Goal: Check status: Check status

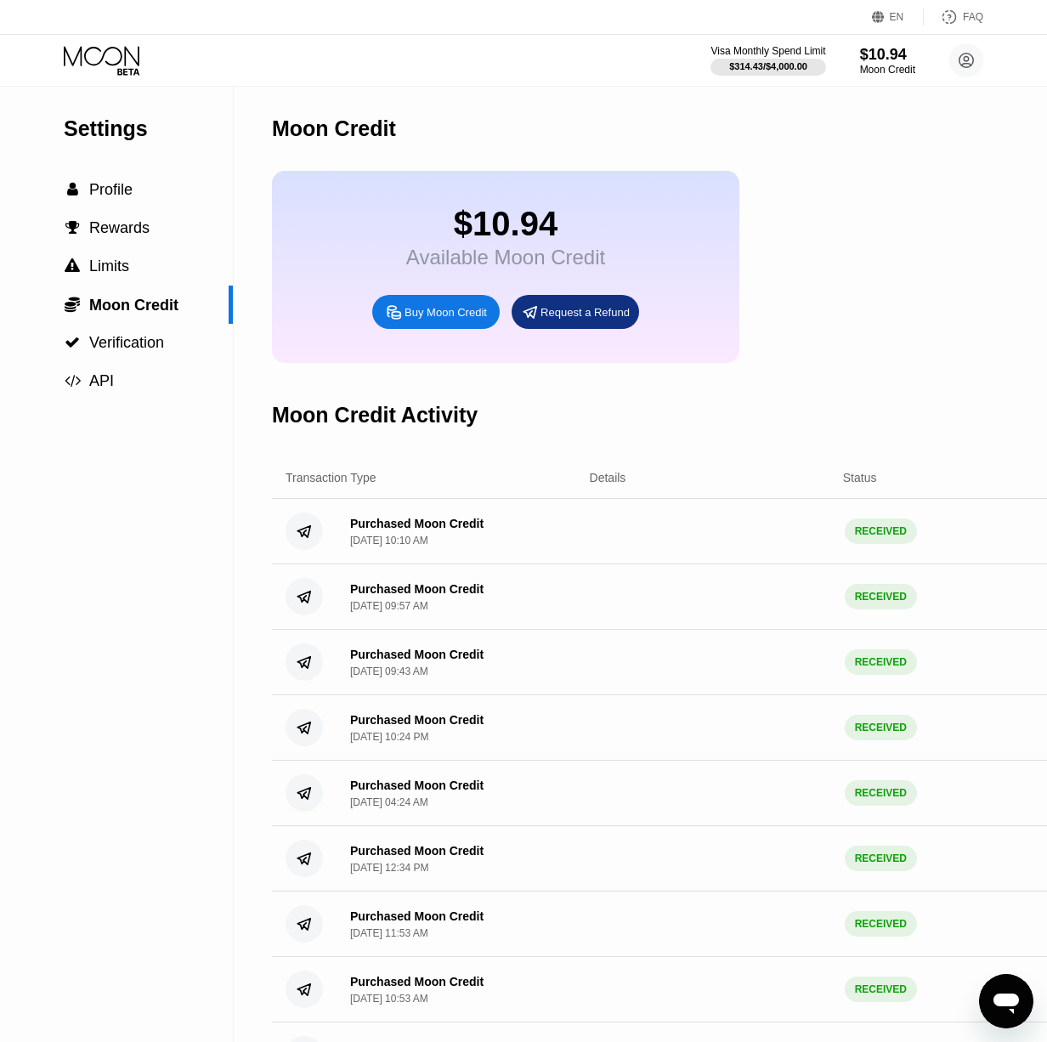
click at [122, 57] on icon at bounding box center [103, 61] width 79 height 30
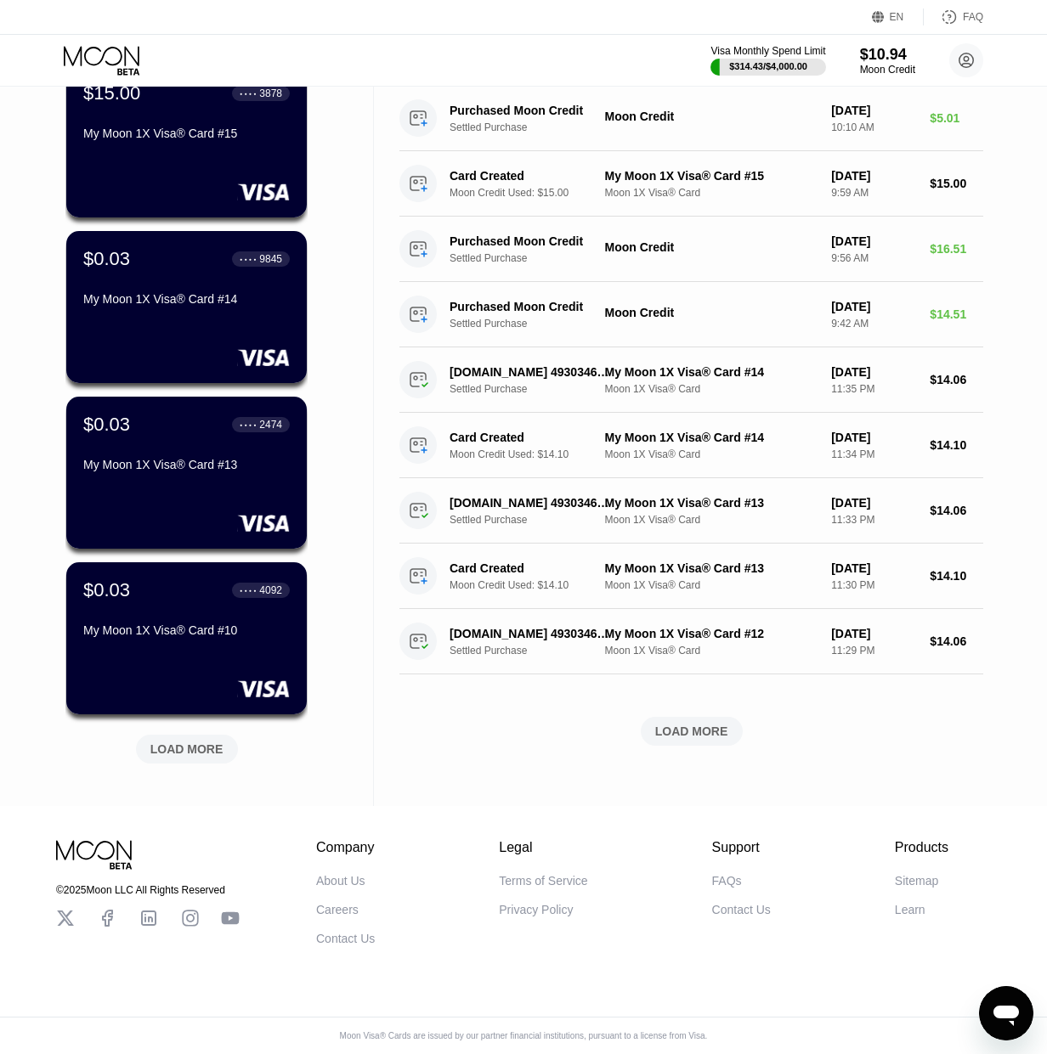
scroll to position [160, 0]
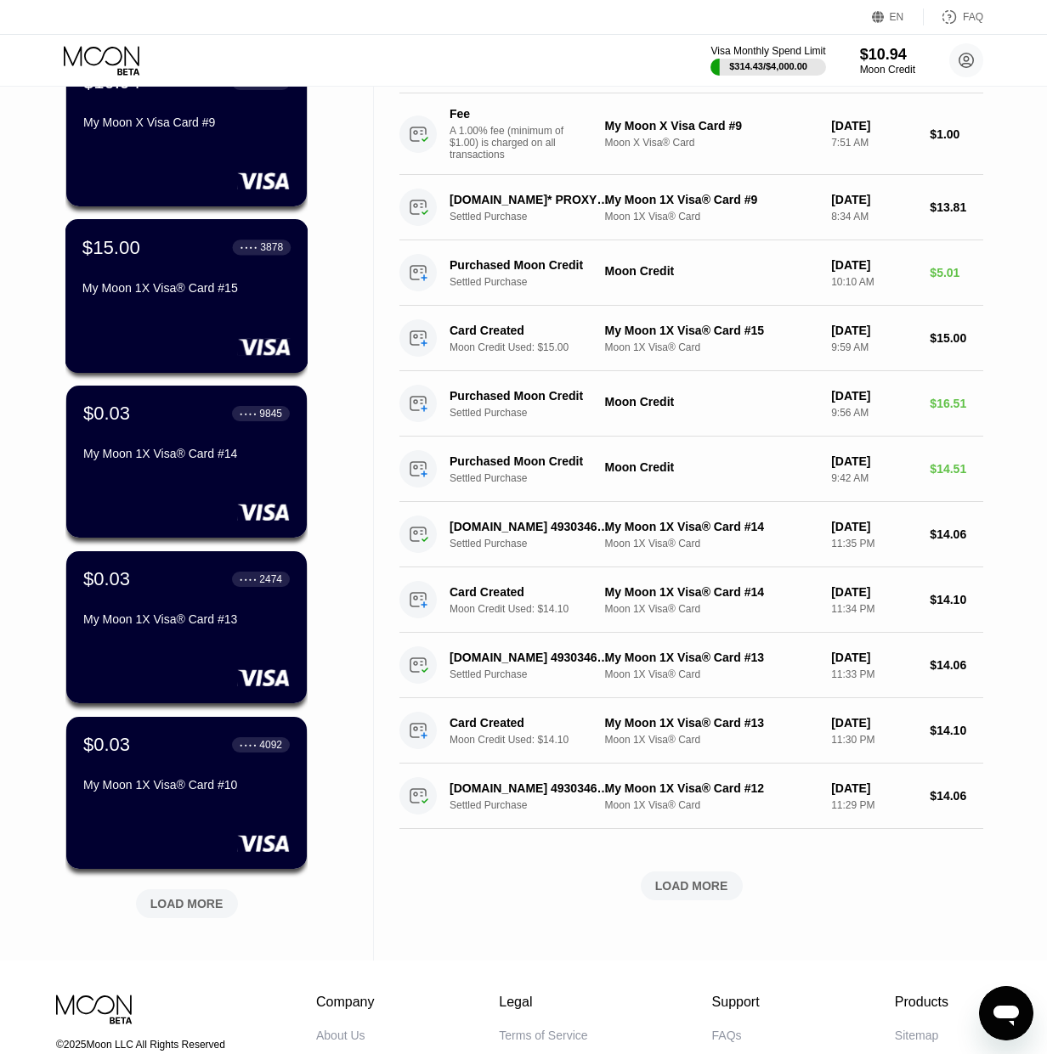
click at [239, 266] on div "$15.00 ● ● ● ● 3878 My Moon 1X Visa® Card #15" at bounding box center [186, 268] width 208 height 65
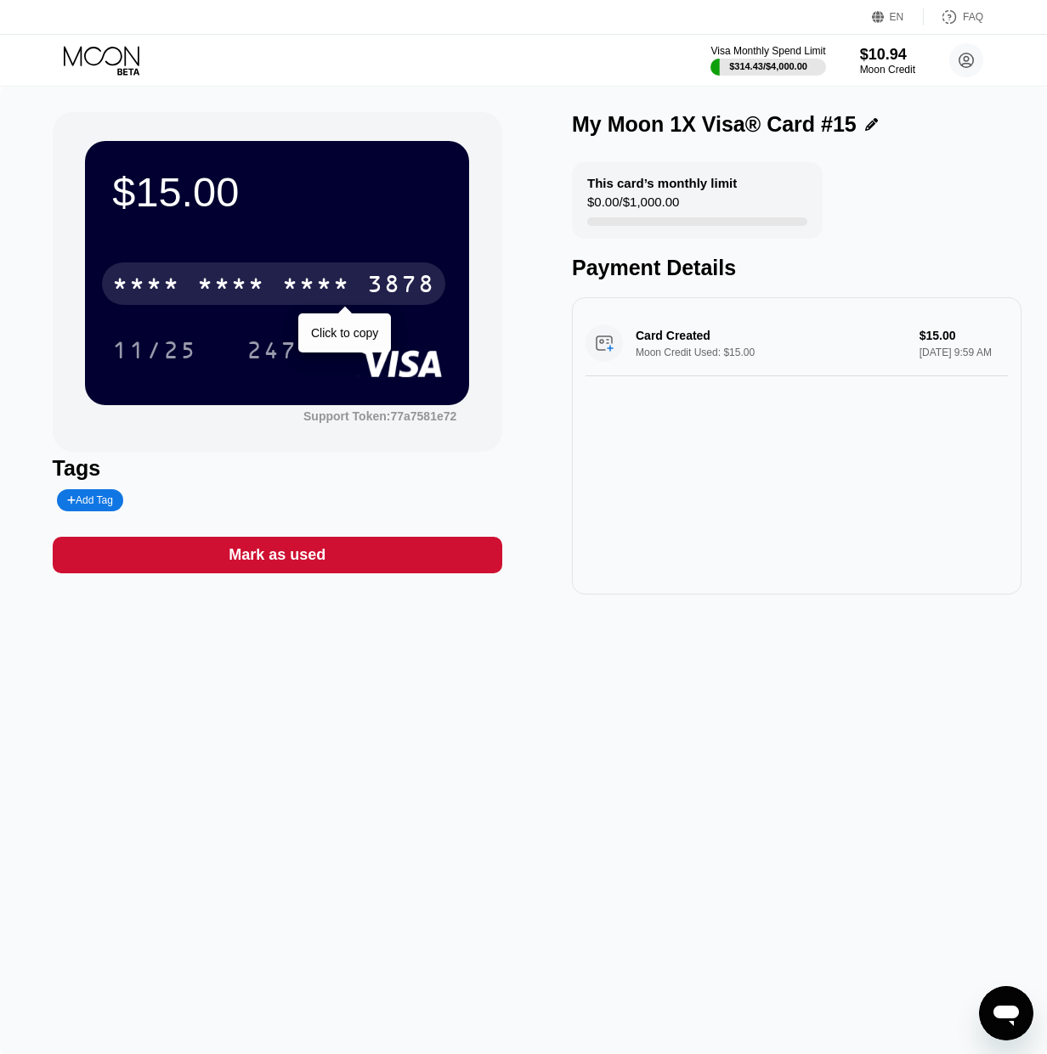
click at [349, 285] on div "* * * *" at bounding box center [316, 286] width 68 height 27
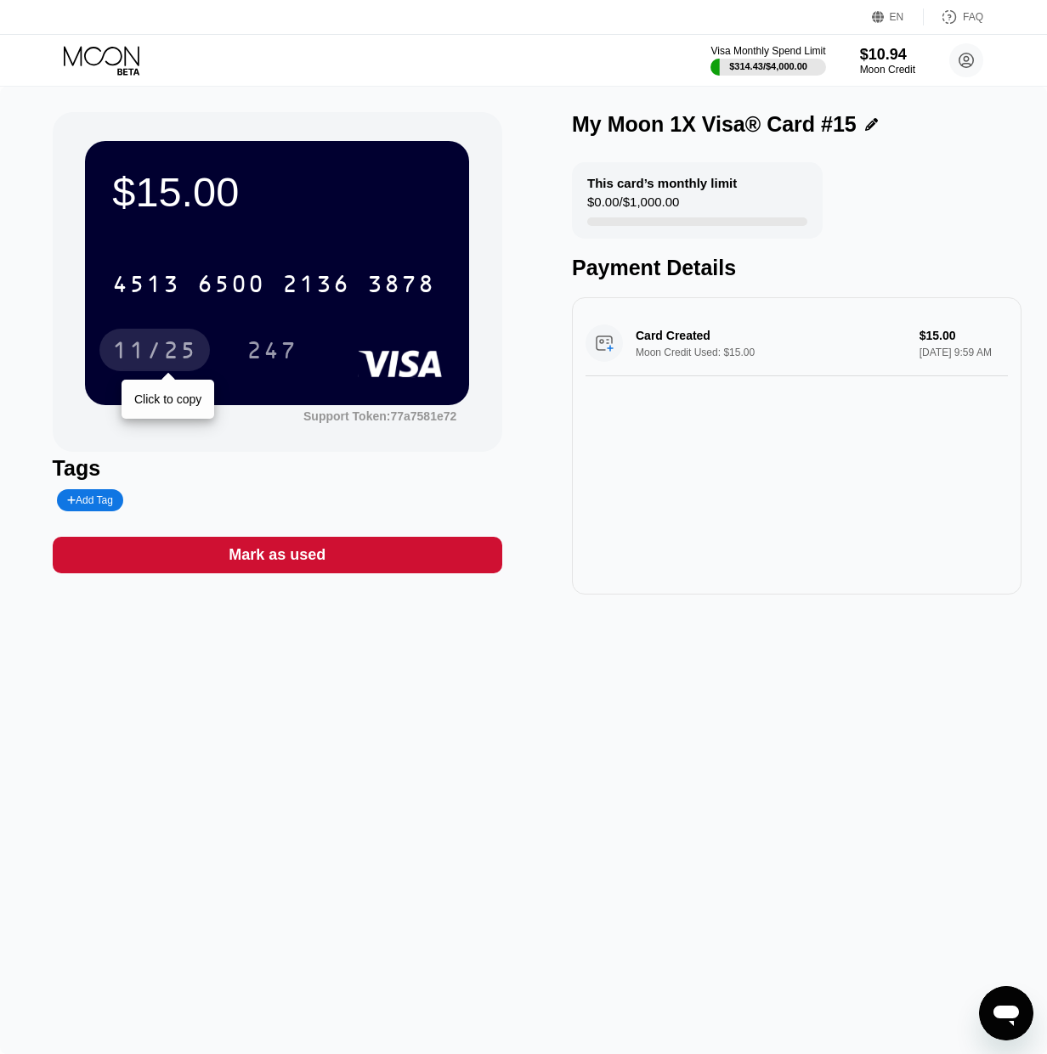
drag, startPoint x: 158, startPoint y: 357, endPoint x: 184, endPoint y: 305, distance: 58.1
click at [158, 357] on div "11/25" at bounding box center [154, 352] width 85 height 27
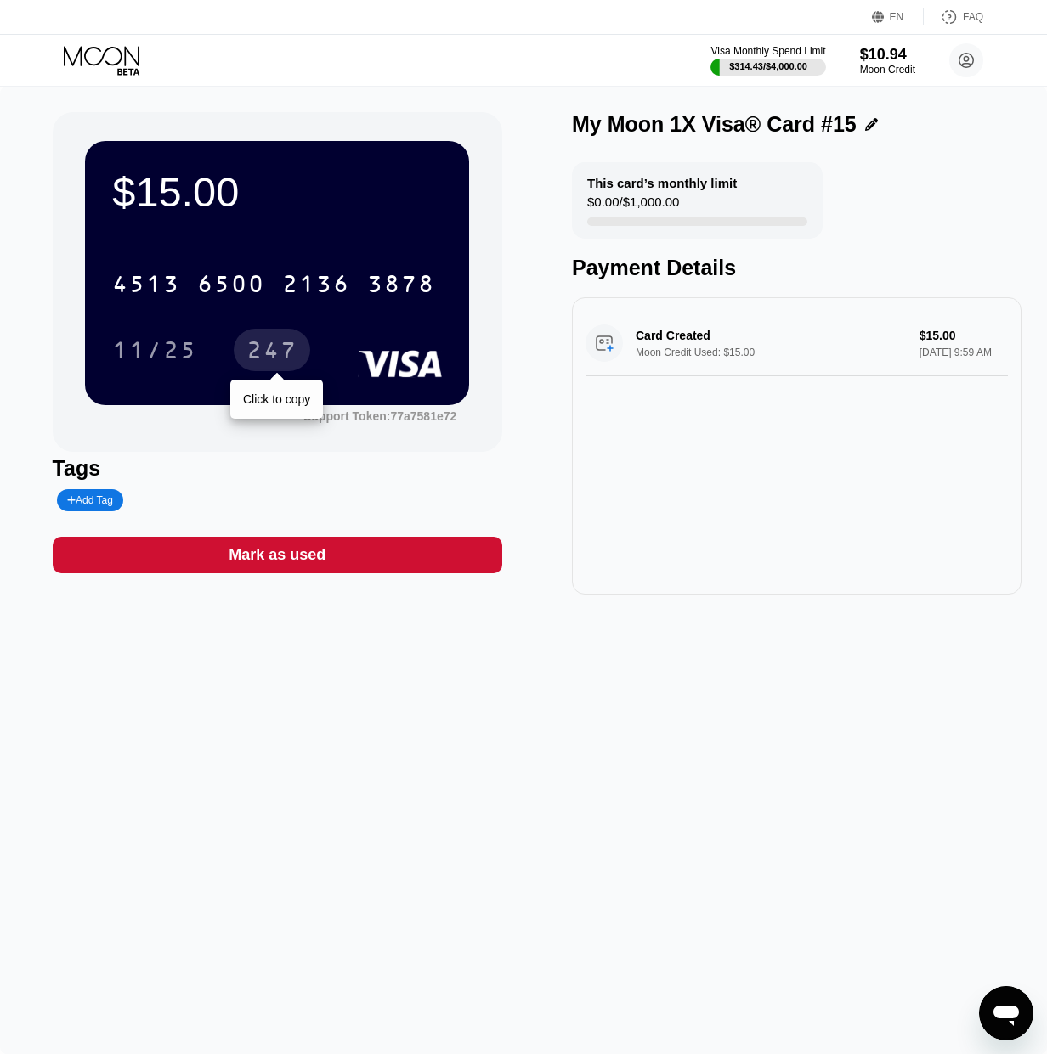
click at [259, 361] on div "247" at bounding box center [271, 352] width 51 height 27
